Goal: Task Accomplishment & Management: Use online tool/utility

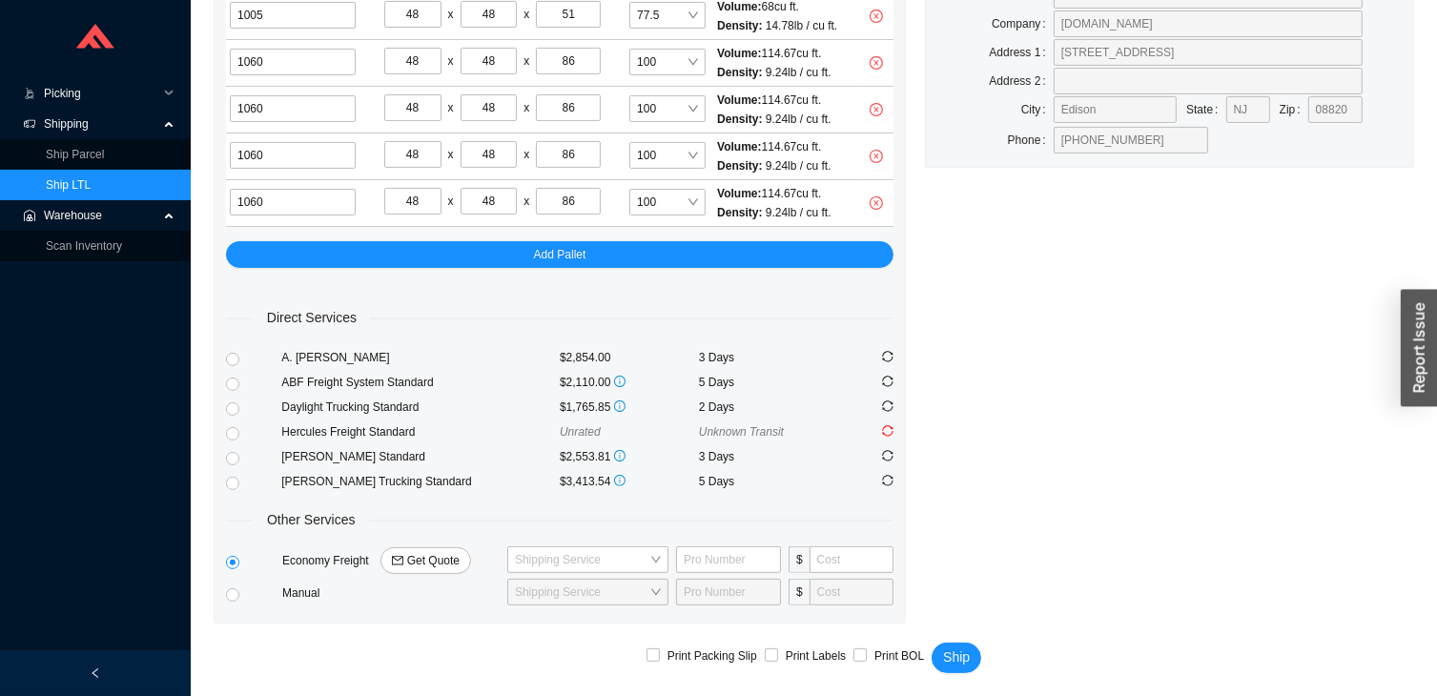
click at [133, 86] on span "Picking" at bounding box center [101, 93] width 114 height 31
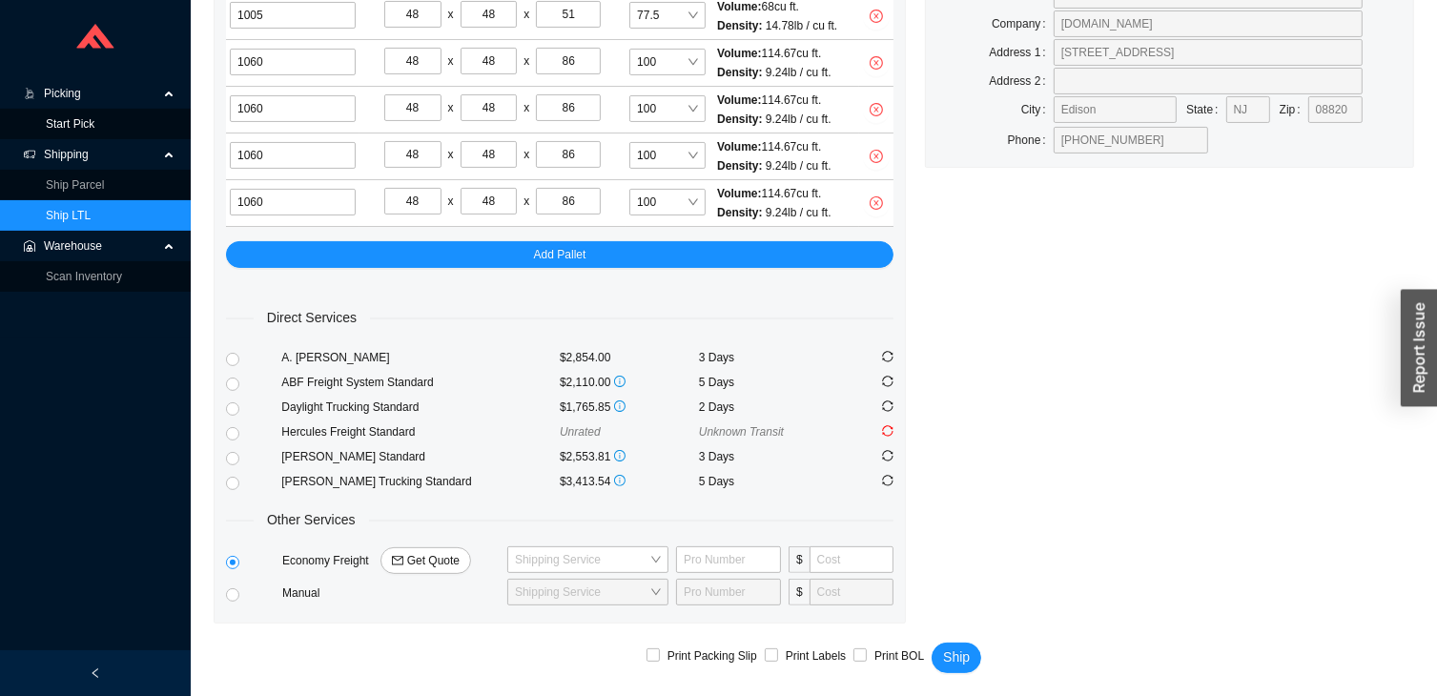
click at [94, 121] on link "Start Pick" at bounding box center [70, 123] width 49 height 13
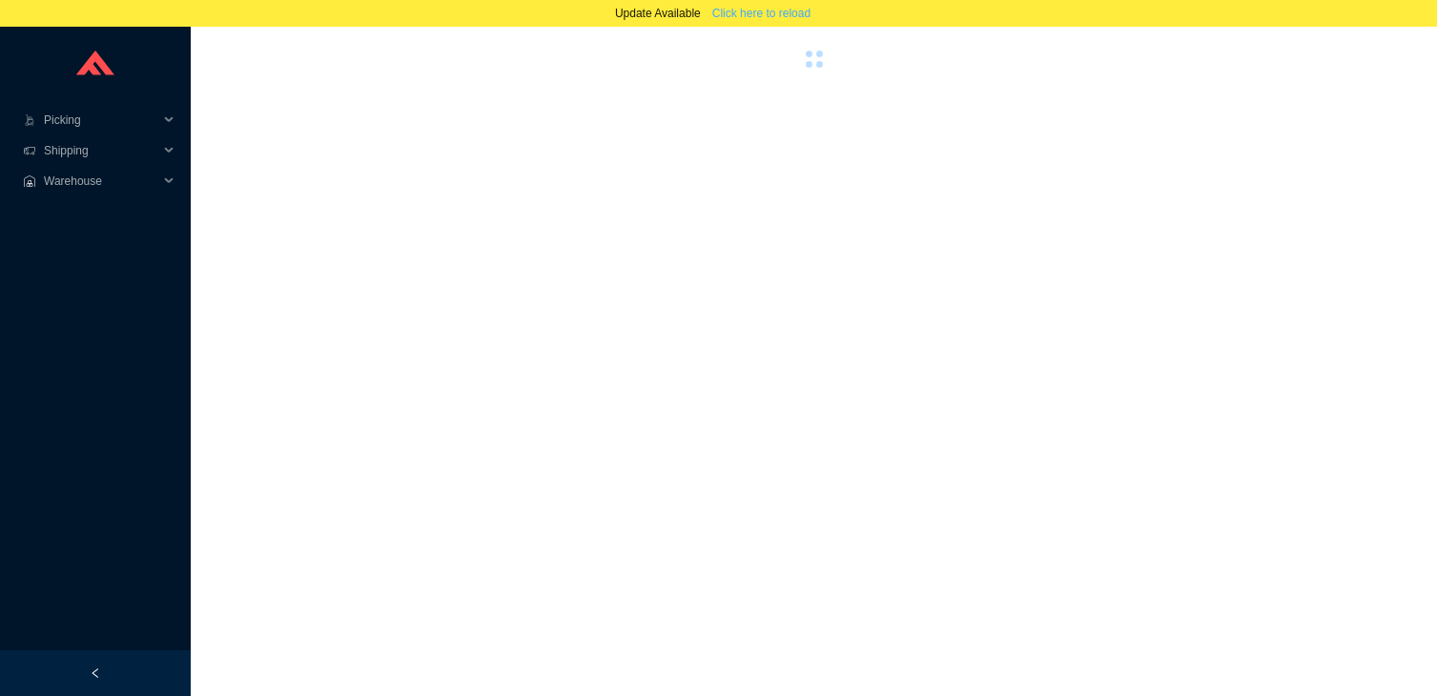
click at [769, 14] on span "Click here to reload" at bounding box center [761, 13] width 98 height 19
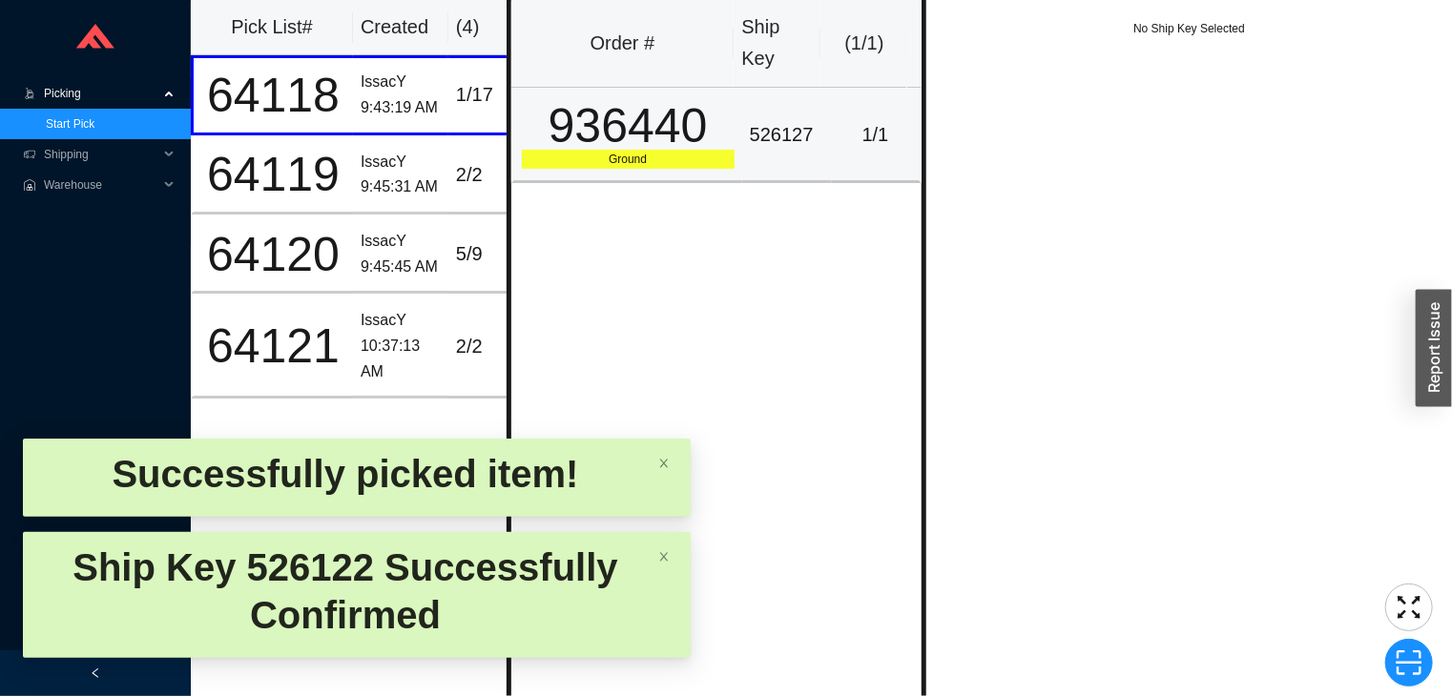
click at [778, 134] on div "526127" at bounding box center [787, 134] width 74 height 31
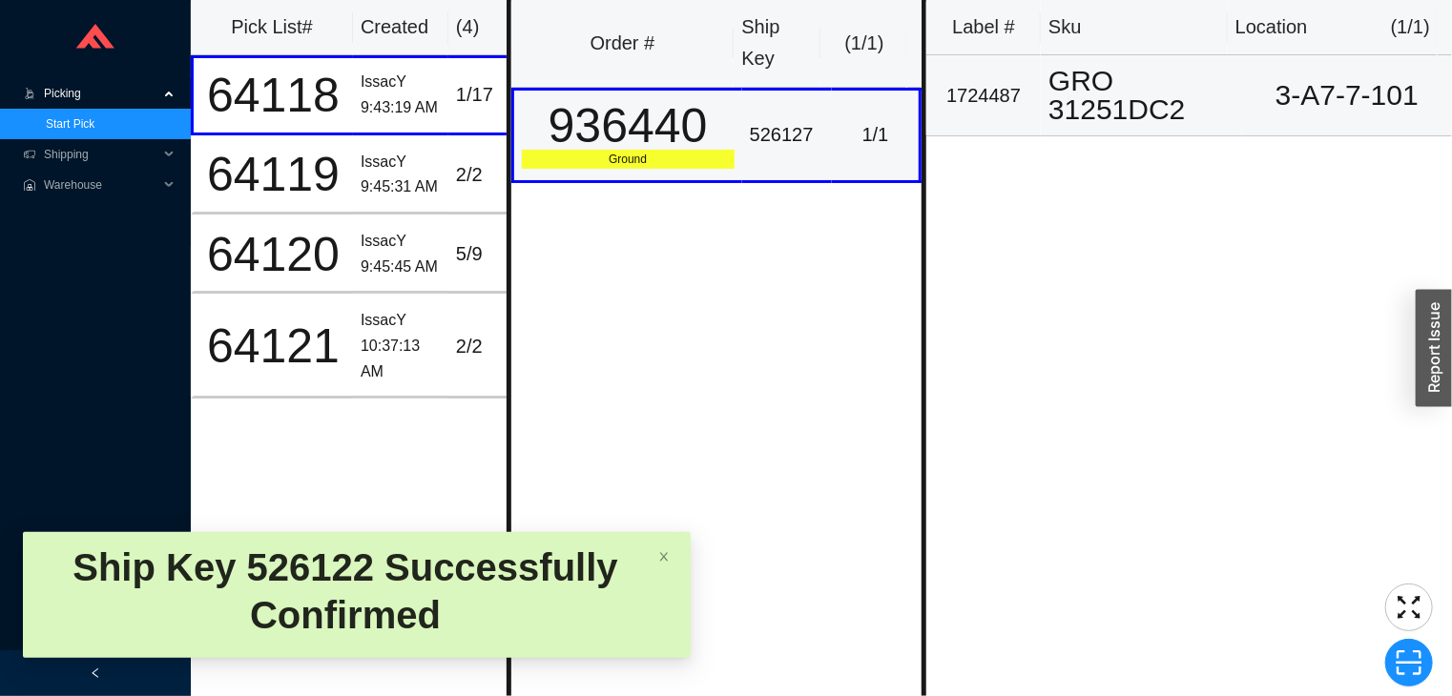
click at [1202, 120] on div "GRO 31251DC2" at bounding box center [1141, 95] width 186 height 57
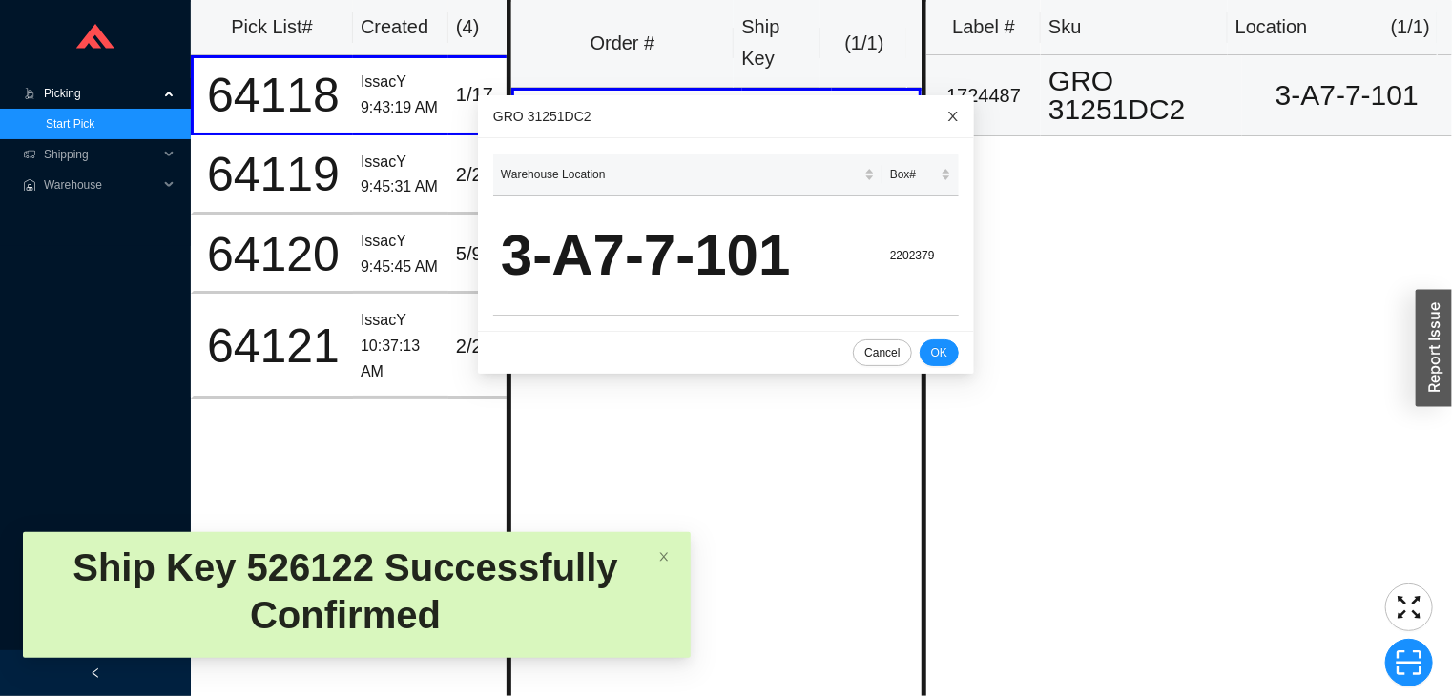
click at [932, 118] on span "Close" at bounding box center [953, 116] width 42 height 42
